Goal: Entertainment & Leisure: Consume media (video, audio)

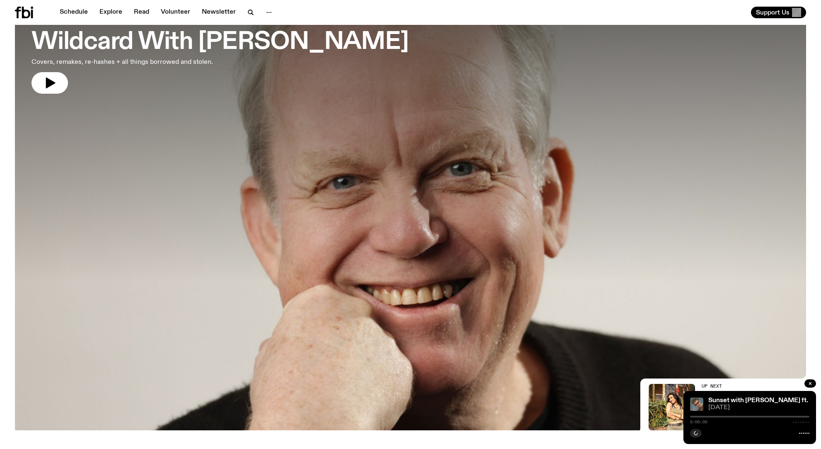
scroll to position [67, 0]
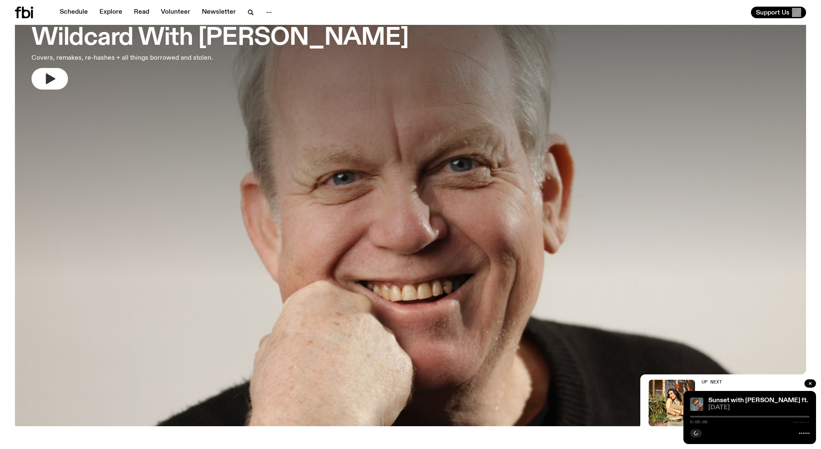
click at [48, 82] on icon "button" at bounding box center [51, 78] width 10 height 11
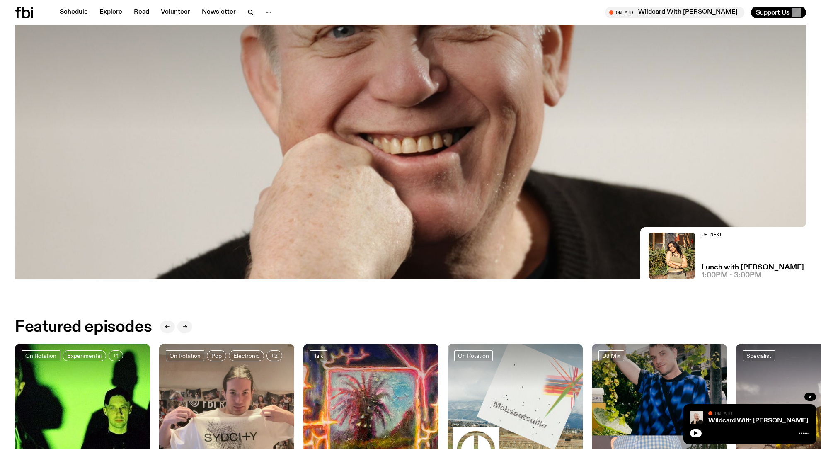
scroll to position [216, 0]
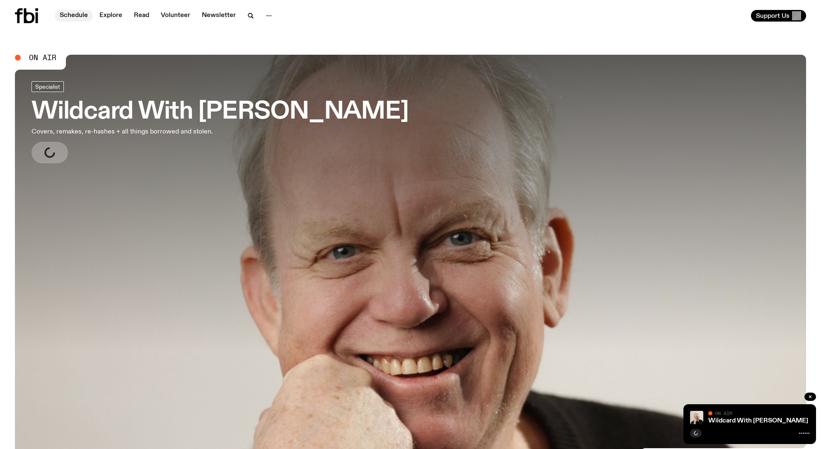
click at [66, 16] on link "Schedule" at bounding box center [74, 16] width 38 height 12
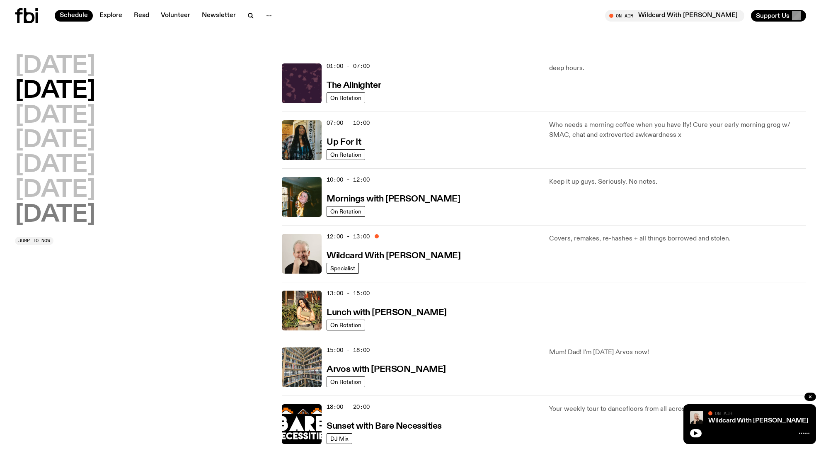
click at [90, 211] on h2 "Sunday" at bounding box center [55, 215] width 80 height 23
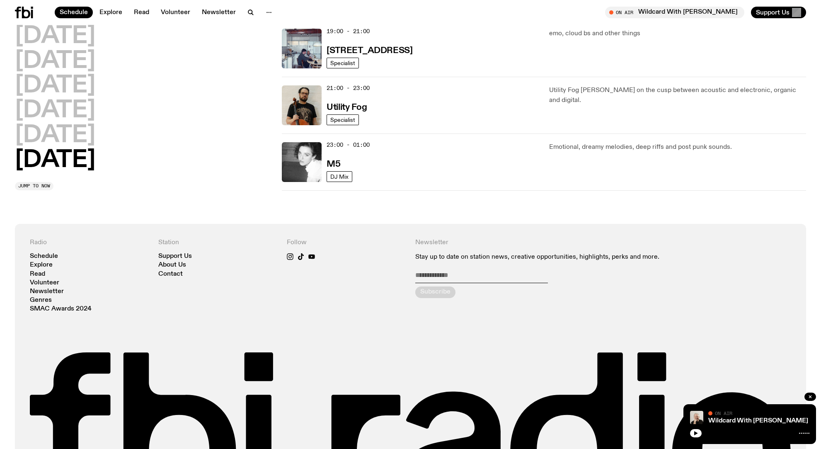
scroll to position [598, 0]
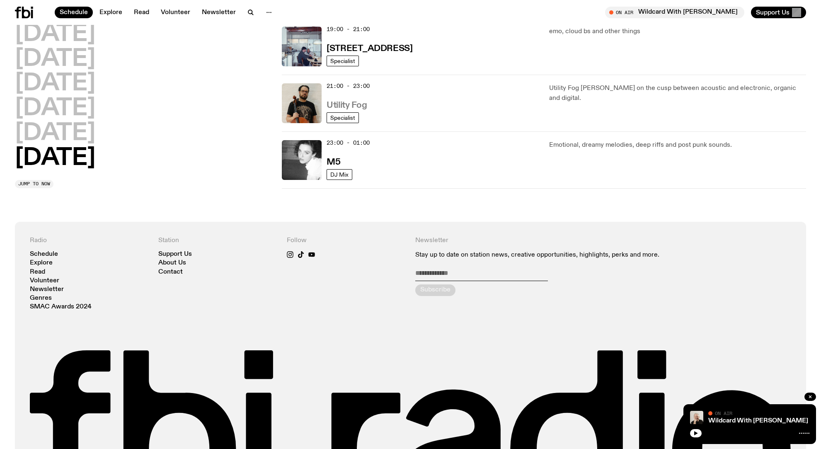
click at [351, 104] on h3 "Utility Fog" at bounding box center [347, 105] width 40 height 9
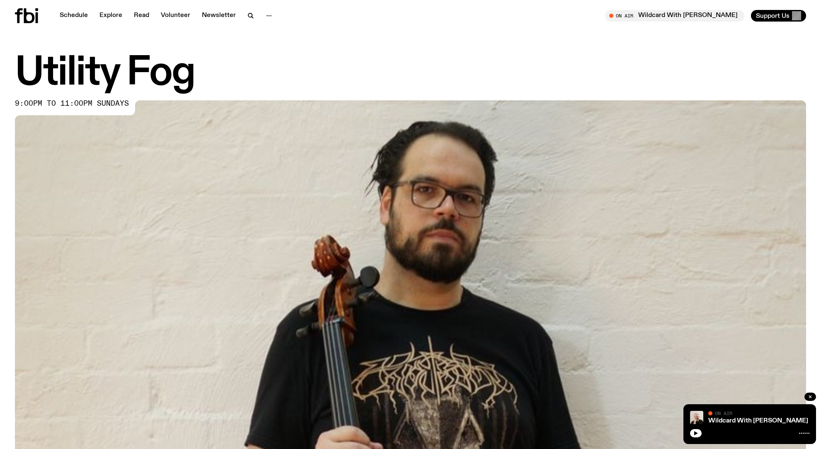
drag, startPoint x: 812, startPoint y: 398, endPoint x: 802, endPoint y: 391, distance: 12.5
click at [811, 398] on icon "button" at bounding box center [810, 397] width 2 height 2
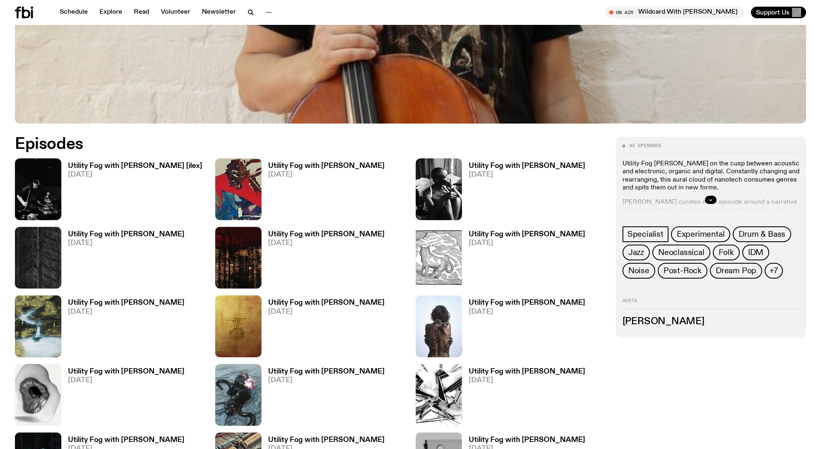
scroll to position [418, 0]
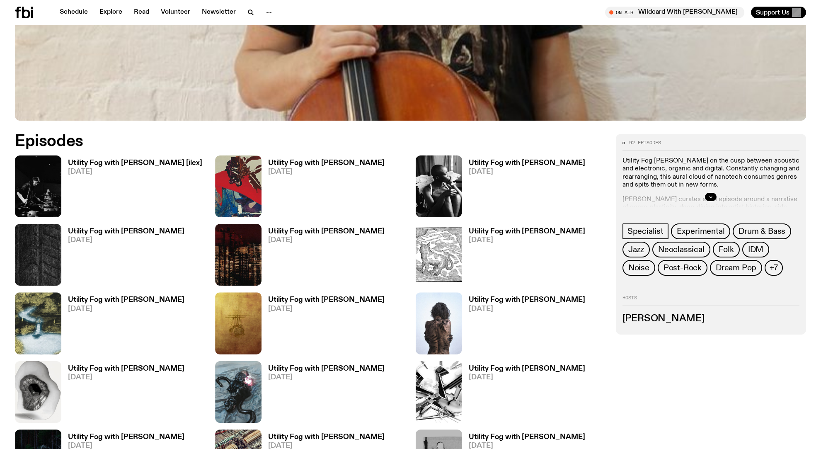
click at [138, 160] on h3 "Utility Fog with Holly Conner [ilex]" at bounding box center [135, 163] width 134 height 7
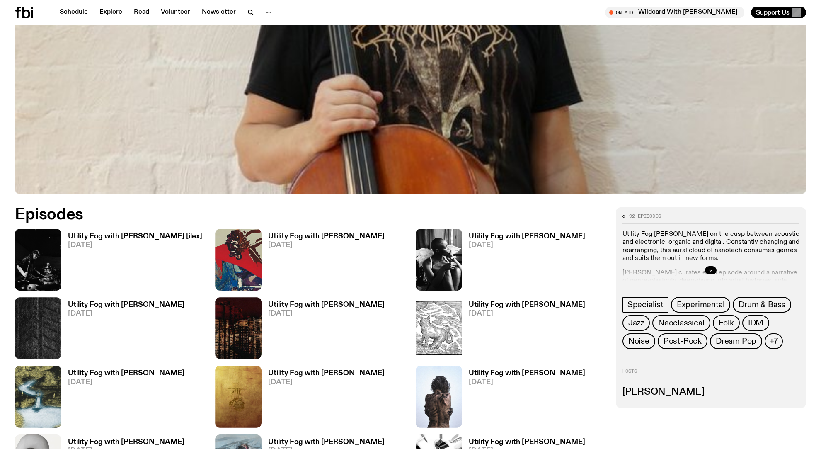
scroll to position [345, 0]
